Goal: Task Accomplishment & Management: Manage account settings

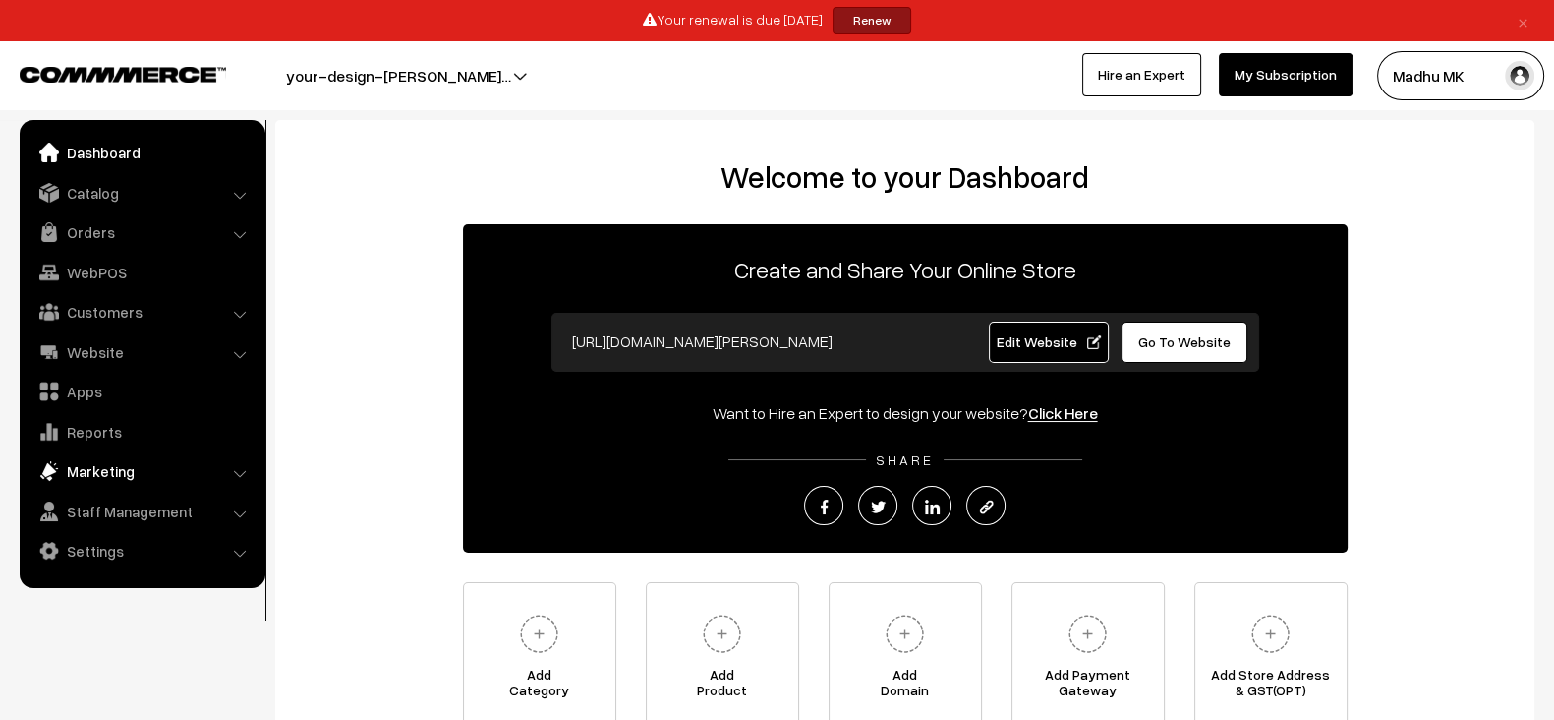
click at [110, 478] on link "Marketing" at bounding box center [142, 470] width 234 height 35
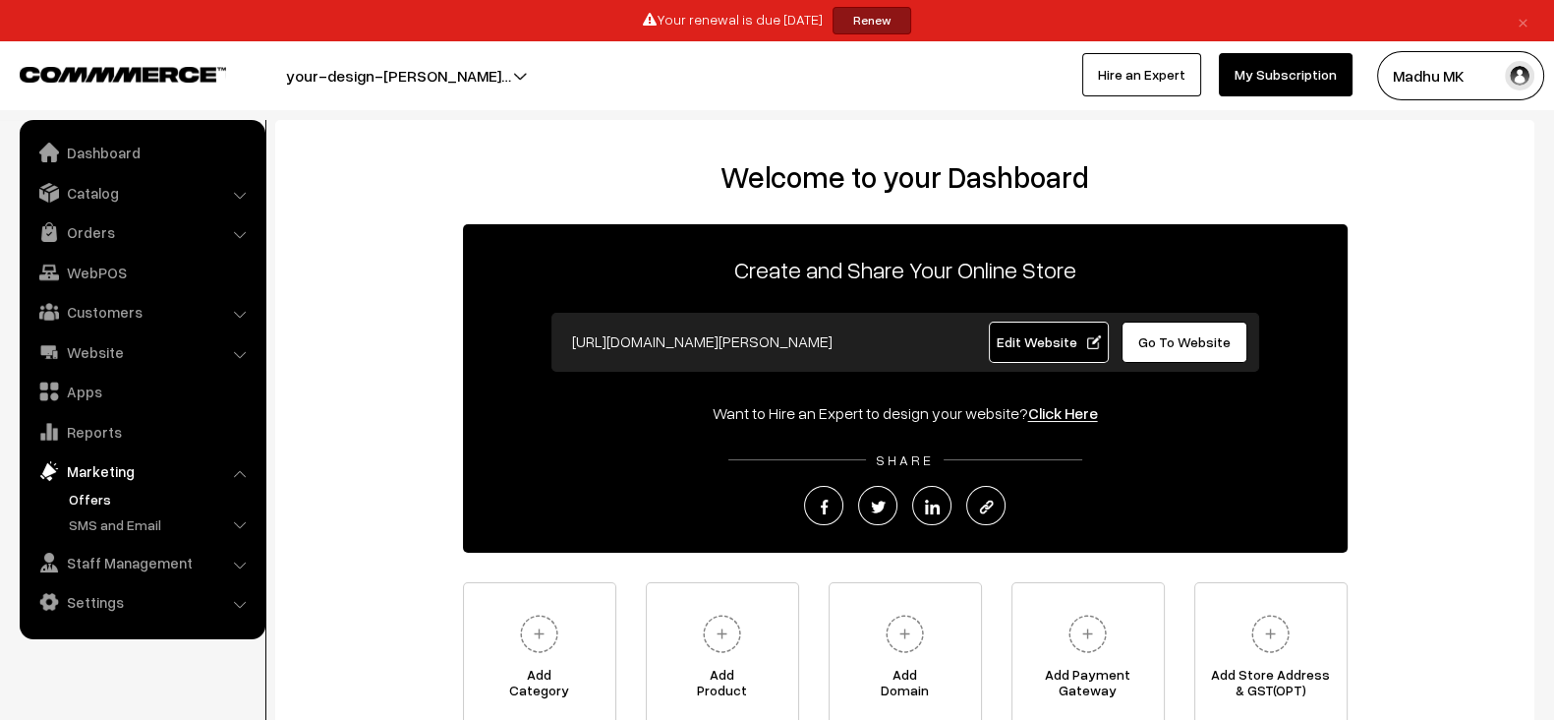
click at [108, 497] on link "Offers" at bounding box center [161, 499] width 195 height 21
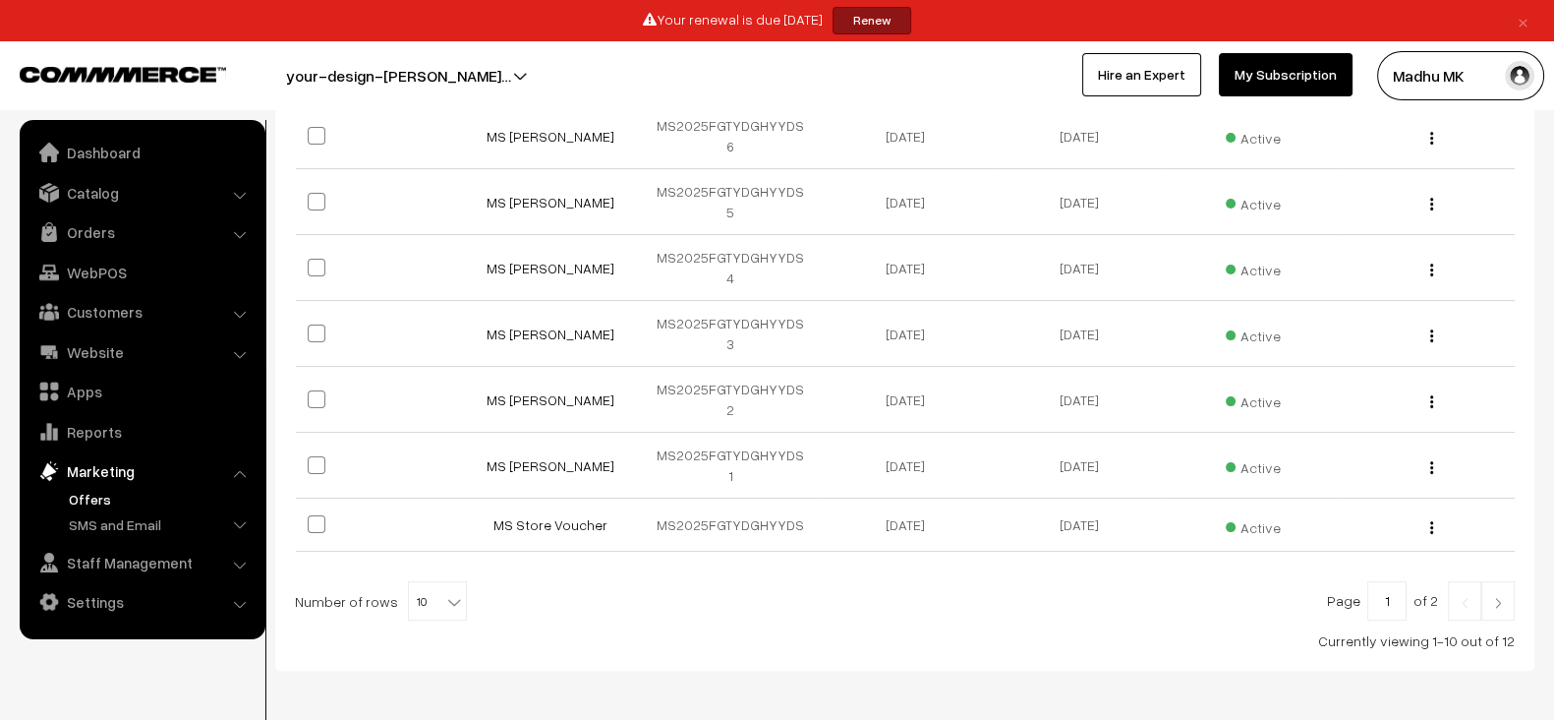
scroll to position [548, 0]
click at [415, 583] on span "10" at bounding box center [437, 602] width 57 height 39
select select "100"
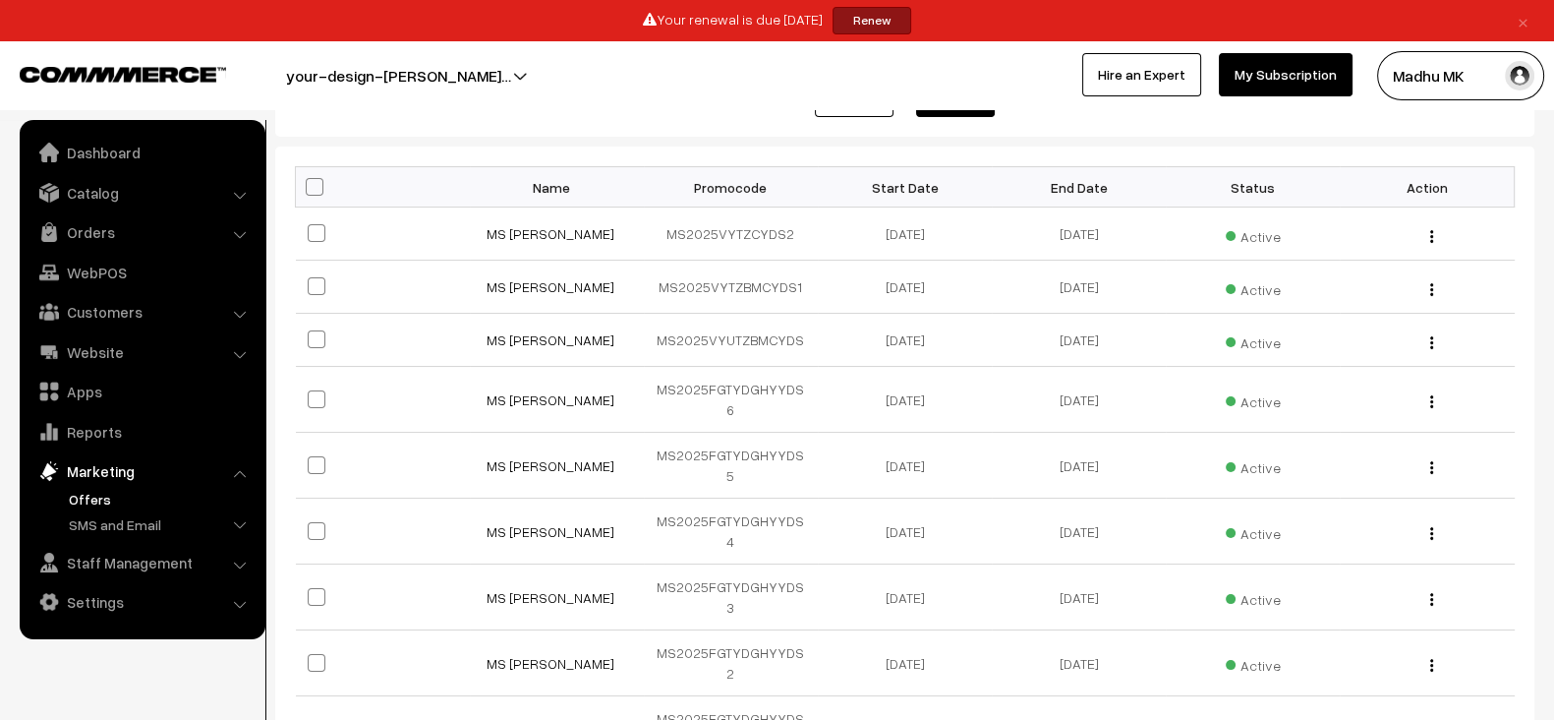
scroll to position [437, 0]
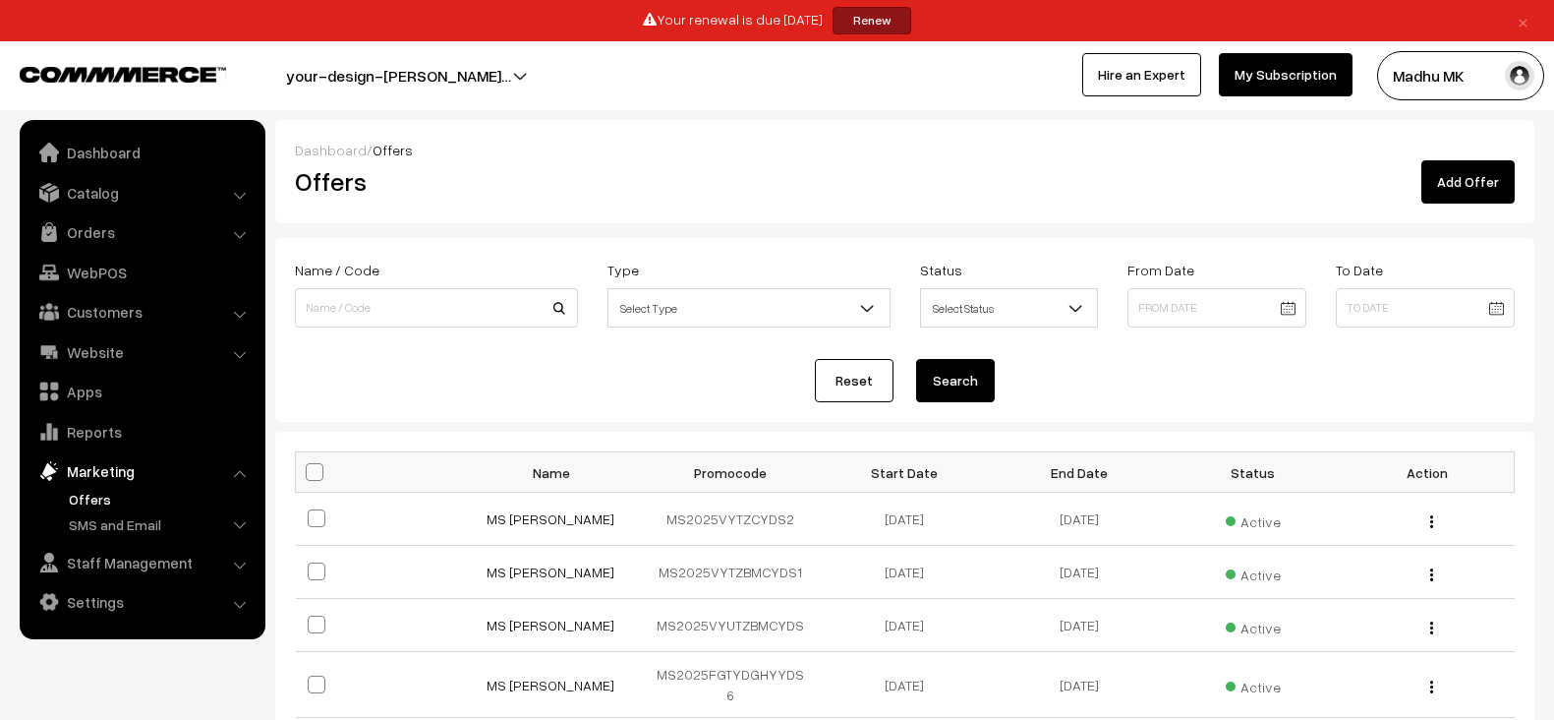
scroll to position [537, 0]
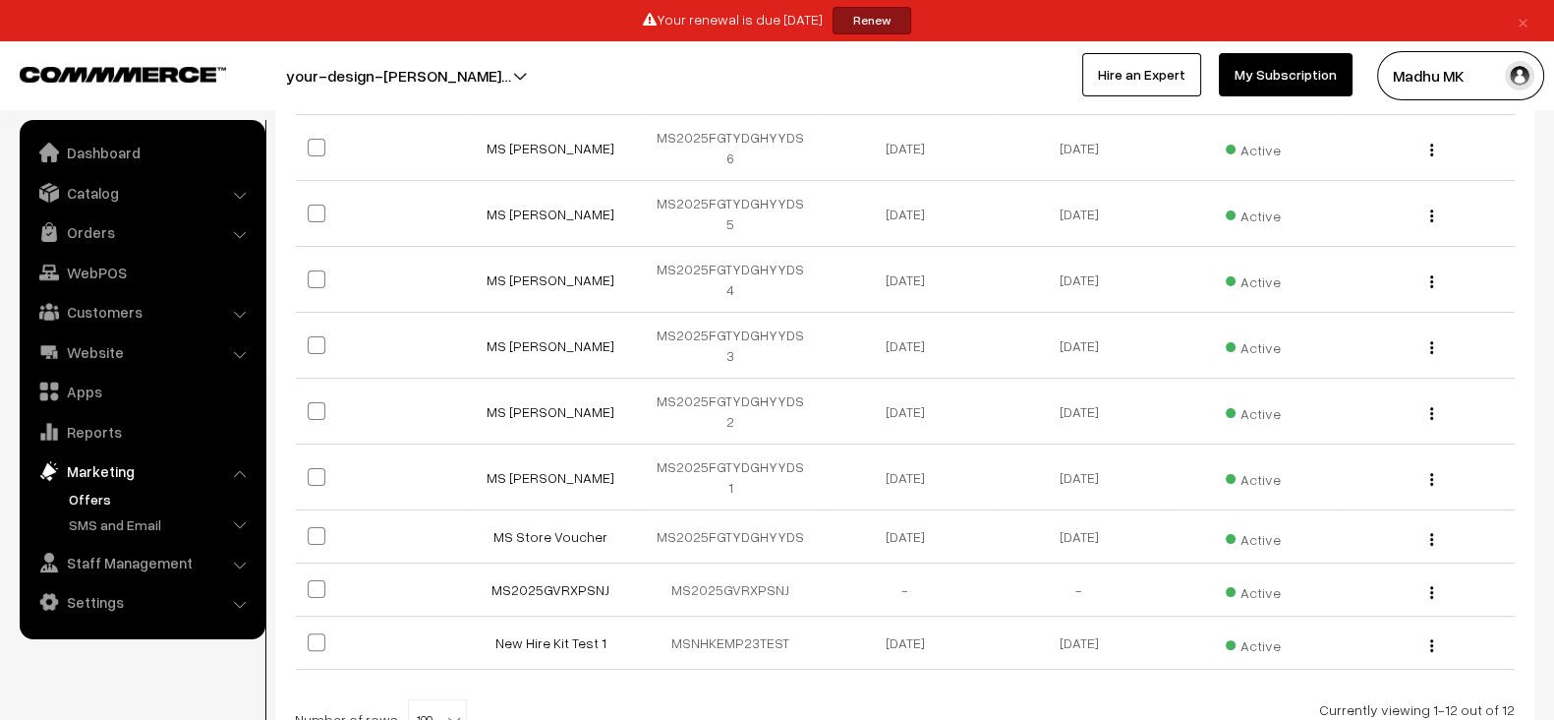
click at [1496, 78] on button "Madhu MK" at bounding box center [1460, 75] width 167 height 49
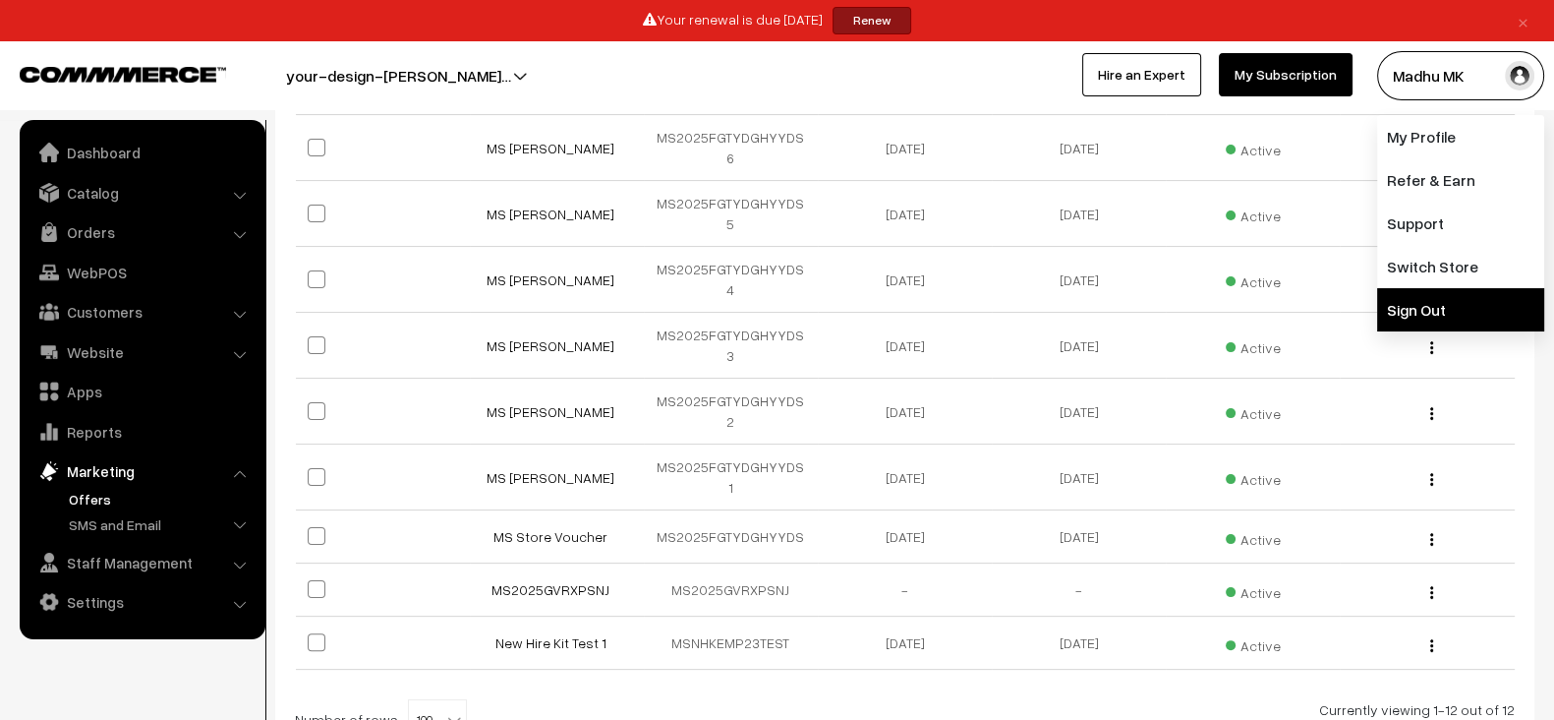
click at [1420, 303] on link "Sign Out" at bounding box center [1460, 309] width 167 height 43
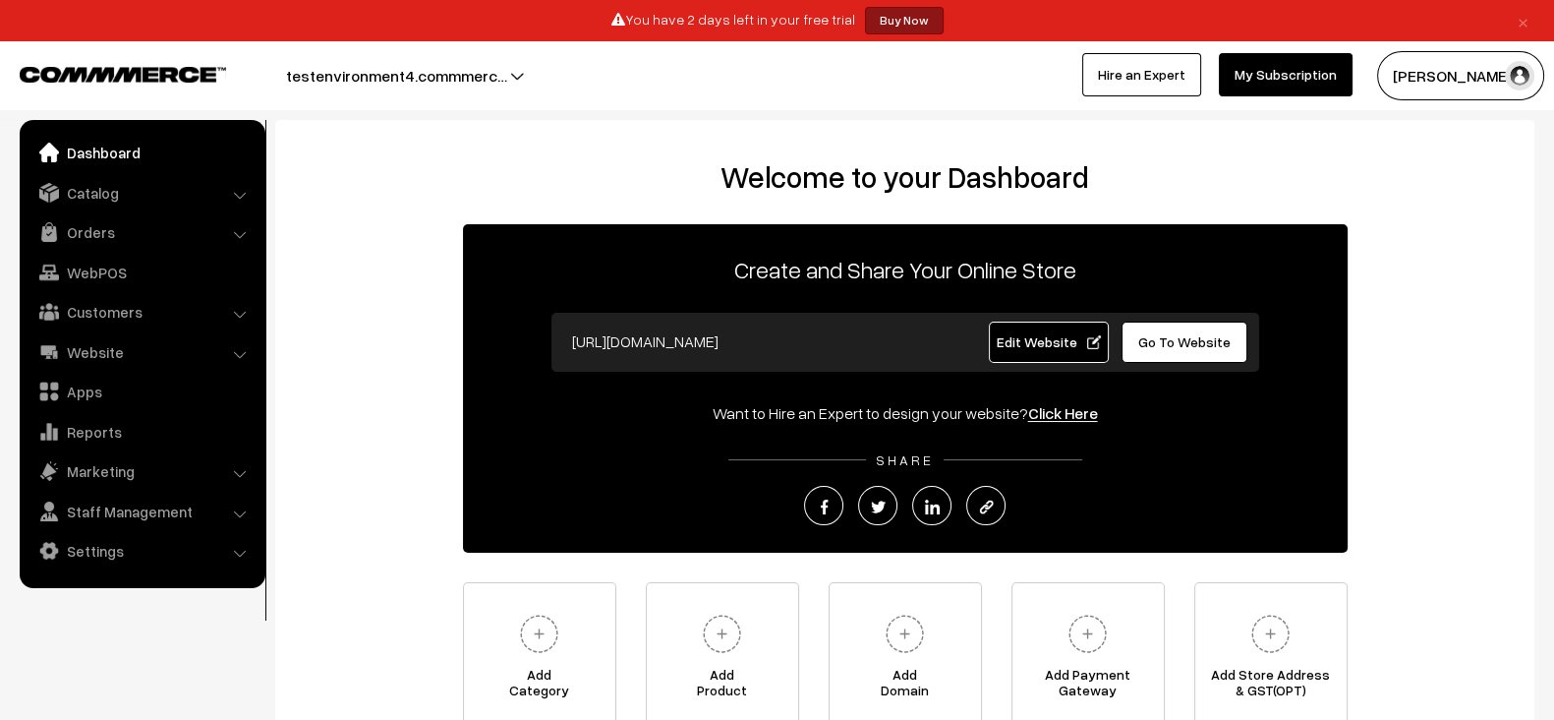
click at [1451, 79] on button "[PERSON_NAME]" at bounding box center [1460, 75] width 167 height 49
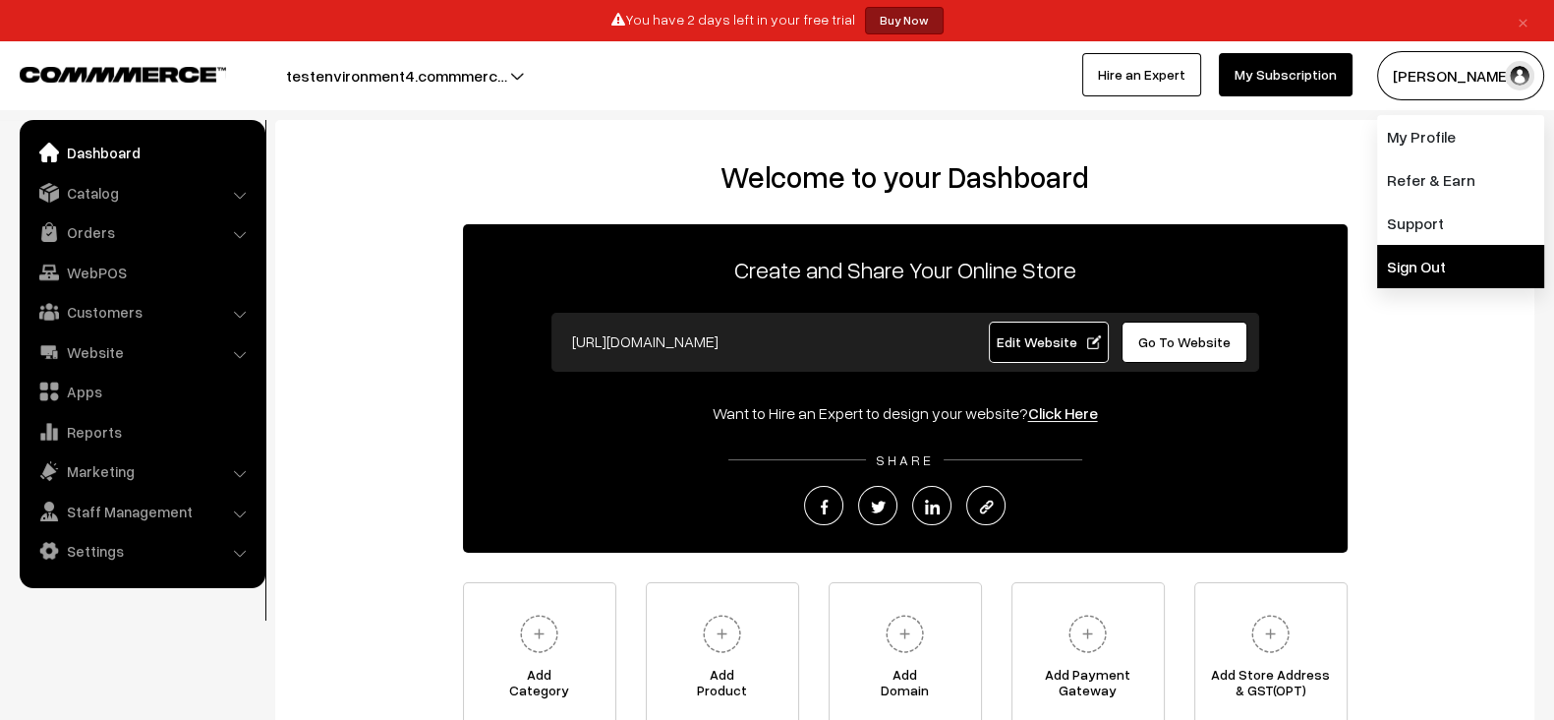
click at [1428, 274] on link "Sign Out" at bounding box center [1460, 266] width 167 height 43
